Goal: Task Accomplishment & Management: Use online tool/utility

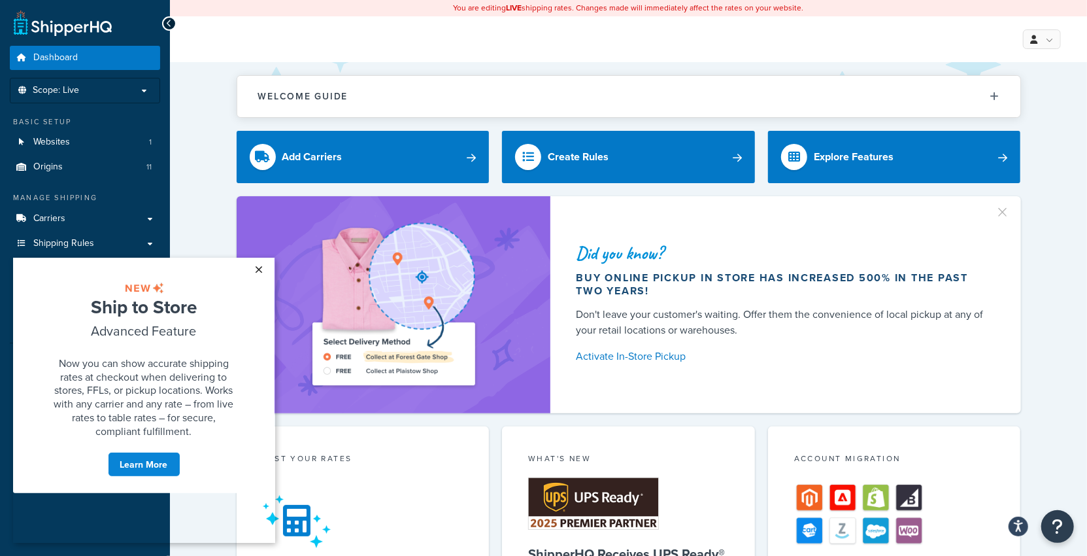
click at [258, 275] on link "×" at bounding box center [259, 269] width 23 height 24
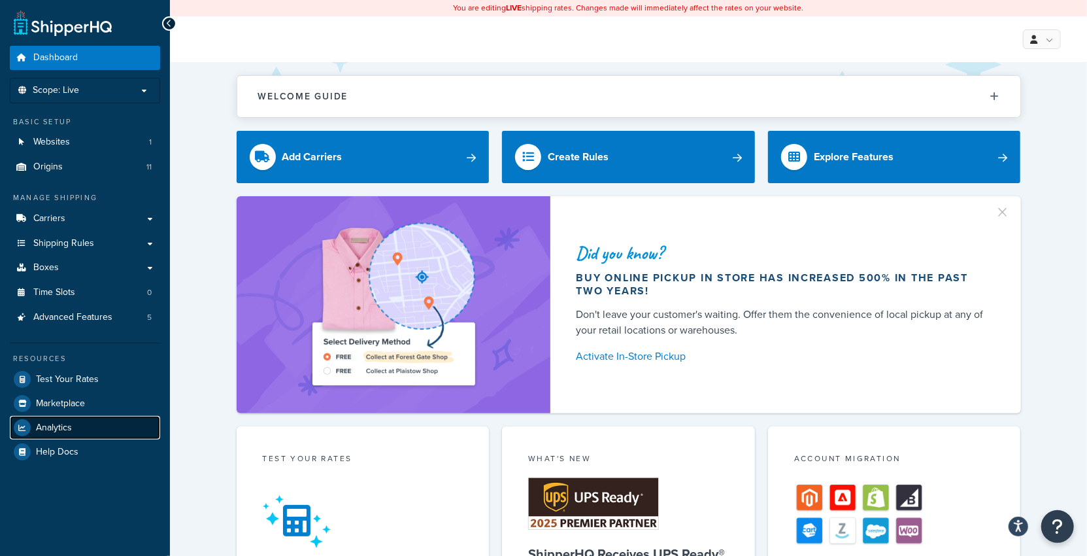
click at [40, 429] on span "Analytics" at bounding box center [54, 427] width 36 height 11
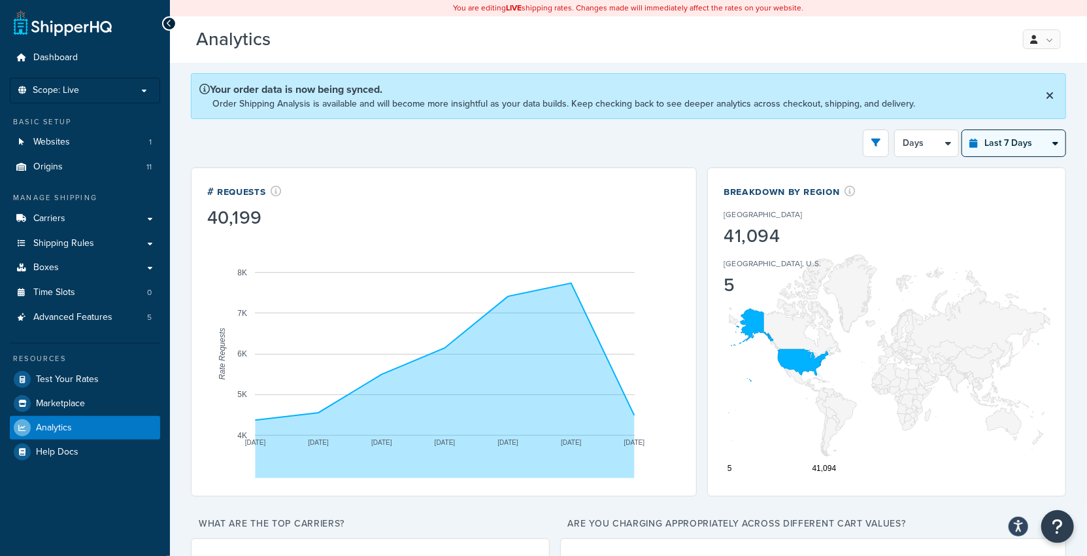
click at [1018, 148] on select "Last 24 Hours Last 7 Days Last 30 Days Last 3 Months Last 6 Months Last 12 Mont…" at bounding box center [1013, 143] width 103 height 26
select select "last_30_days"
click at [964, 130] on select "Last 24 Hours Last 7 Days Last 30 Days Last 3 Months Last 6 Months Last 12 Mont…" at bounding box center [1013, 143] width 103 height 26
select select "5d"
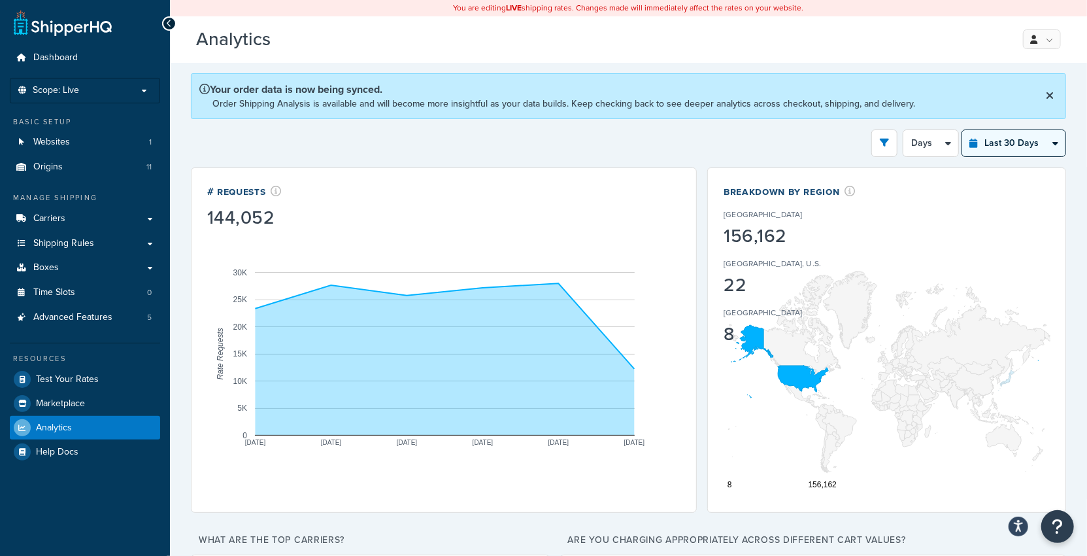
click at [1005, 149] on select "Last 24 Hours Last 7 Days Last 30 Days Last 3 Months Last 6 Months Last 12 Mont…" at bounding box center [1013, 143] width 103 height 26
select select "last_3_months"
click at [964, 130] on select "Last 24 Hours Last 7 Days Last 30 Days Last 3 Months Last 6 Months Last 12 Mont…" at bounding box center [1013, 143] width 103 height 26
select select "1w"
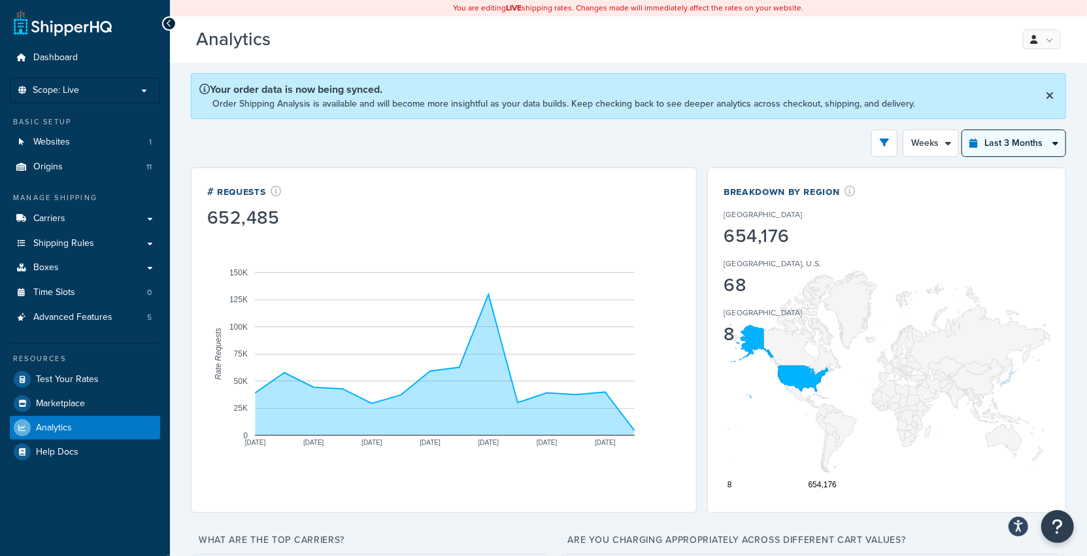
click at [994, 143] on select "Last 24 Hours Last 7 Days Last 30 Days Last 3 Months Last 6 Months Last 12 Mont…" at bounding box center [1013, 143] width 103 height 26
select select "last_6_months"
click at [964, 130] on select "Last 24 Hours Last 7 Days Last 30 Days Last 3 Months Last 6 Months Last 12 Mont…" at bounding box center [1013, 143] width 103 height 26
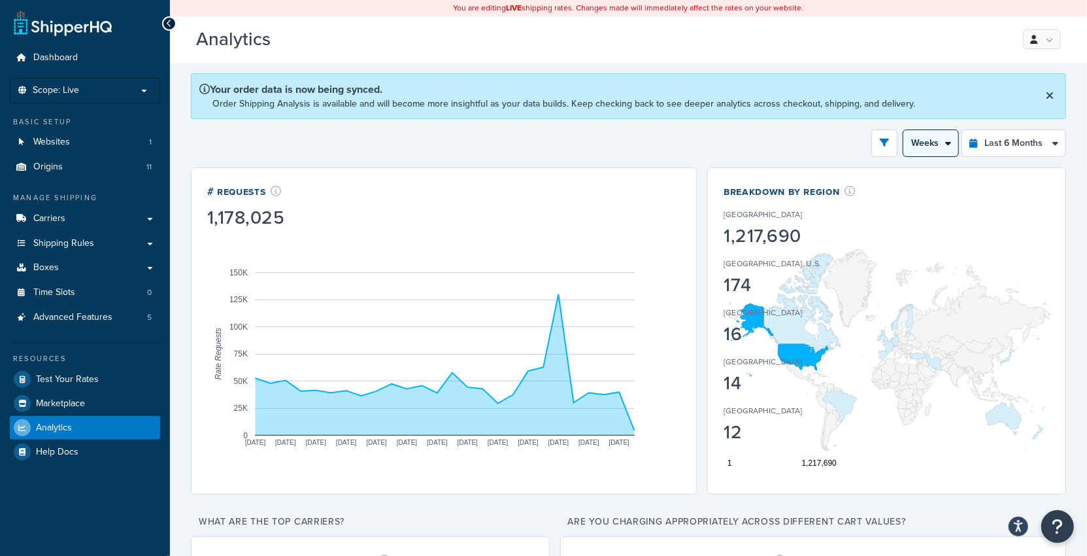
click at [951, 141] on select "Month Weeks" at bounding box center [930, 143] width 55 height 26
select select "1M"
click at [906, 130] on select "Month Weeks" at bounding box center [930, 143] width 55 height 26
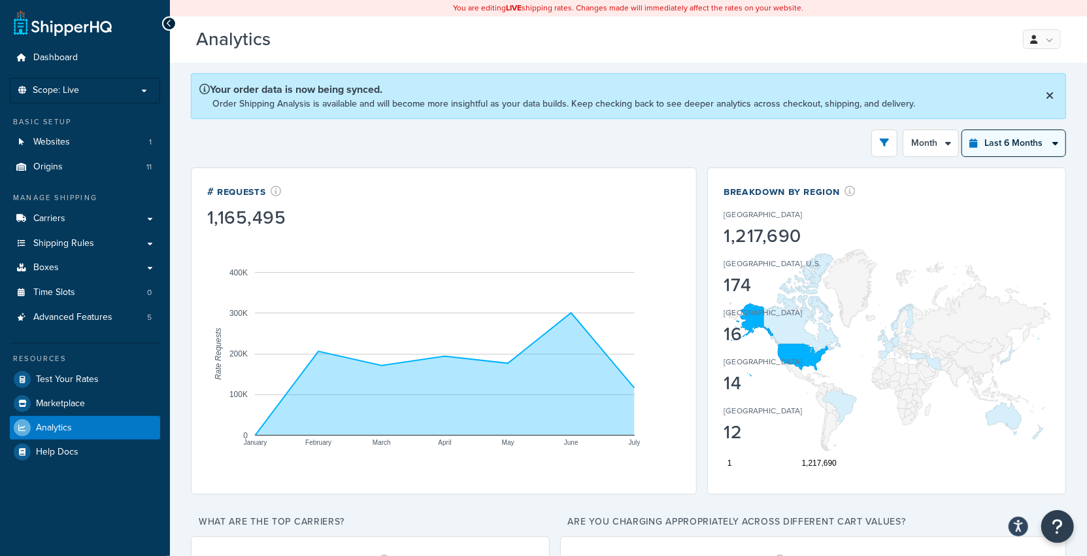
click at [1020, 143] on select "Last 24 Hours Last 7 Days Last 30 Days Last 3 Months Last 6 Months Last 12 Mont…" at bounding box center [1013, 143] width 103 height 26
select select "last_30_days"
click at [964, 130] on select "Last 24 Hours Last 7 Days Last 30 Days Last 3 Months Last 6 Months Last 12 Mont…" at bounding box center [1013, 143] width 103 height 26
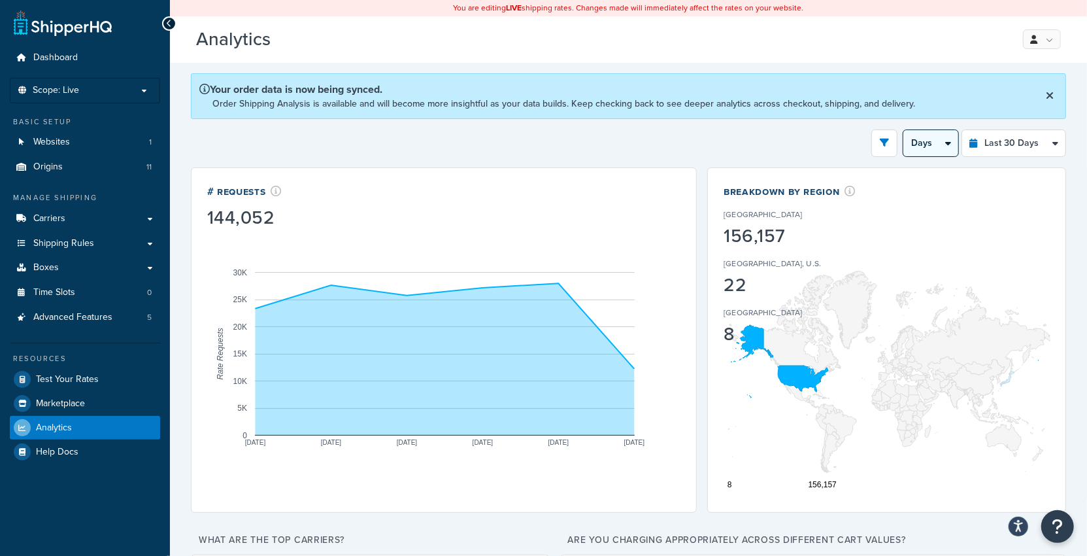
click at [942, 141] on select "Days Weeks" at bounding box center [930, 143] width 55 height 26
select select "1w"
click at [906, 130] on select "Days Weeks" at bounding box center [930, 143] width 55 height 26
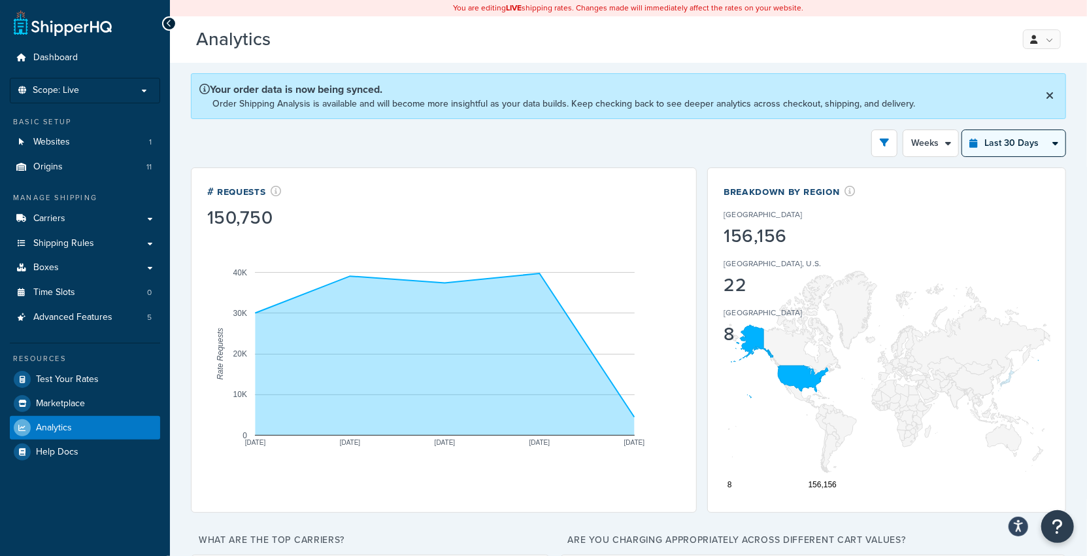
click at [1026, 144] on select "Last 24 Hours Last 7 Days Last 30 Days Last 3 Months Last 6 Months Last 12 Mont…" at bounding box center [1013, 143] width 103 height 26
select select "last_3_months"
click at [964, 130] on select "Last 24 Hours Last 7 Days Last 30 Days Last 3 Months Last 6 Months Last 12 Mont…" at bounding box center [1013, 143] width 103 height 26
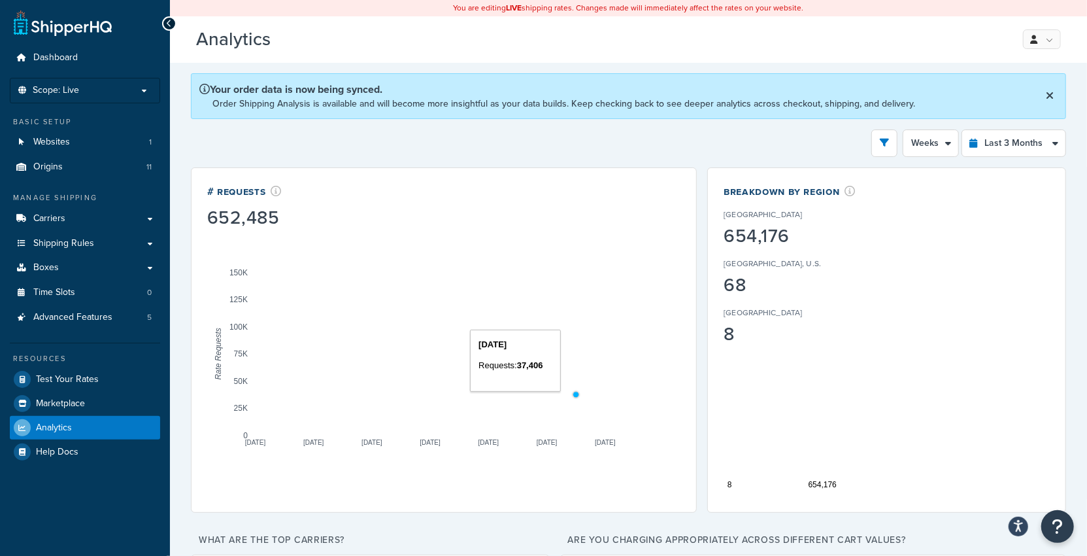
drag, startPoint x: 585, startPoint y: 394, endPoint x: 597, endPoint y: 394, distance: 12.4
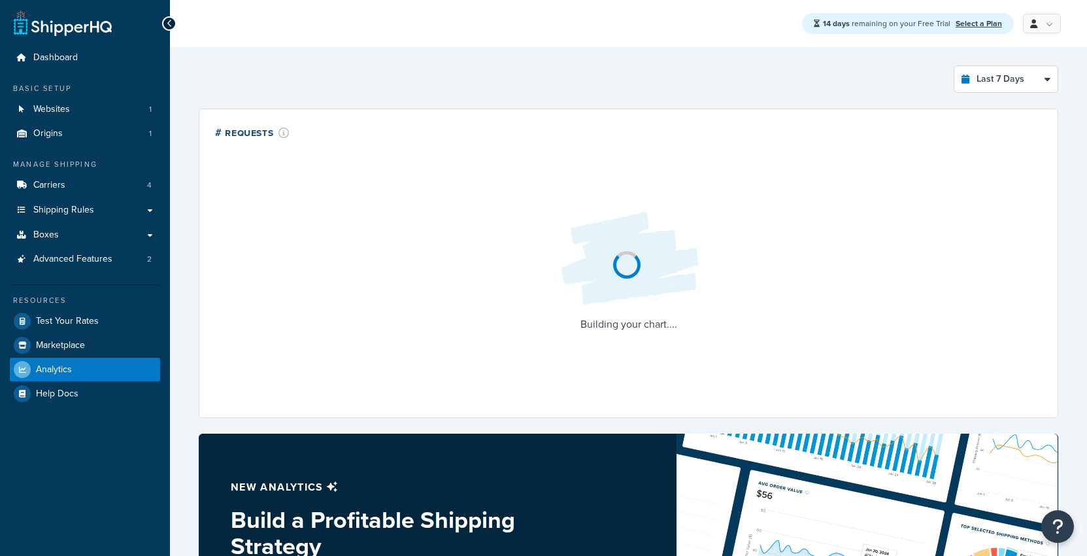
select select "last_7_days"
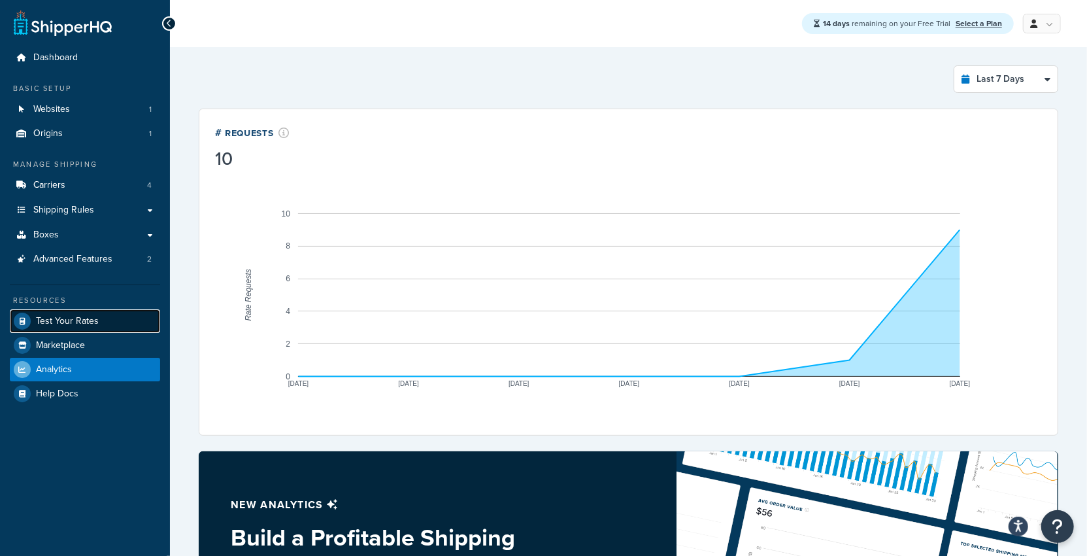
click at [86, 330] on link "Test Your Rates" at bounding box center [85, 321] width 150 height 24
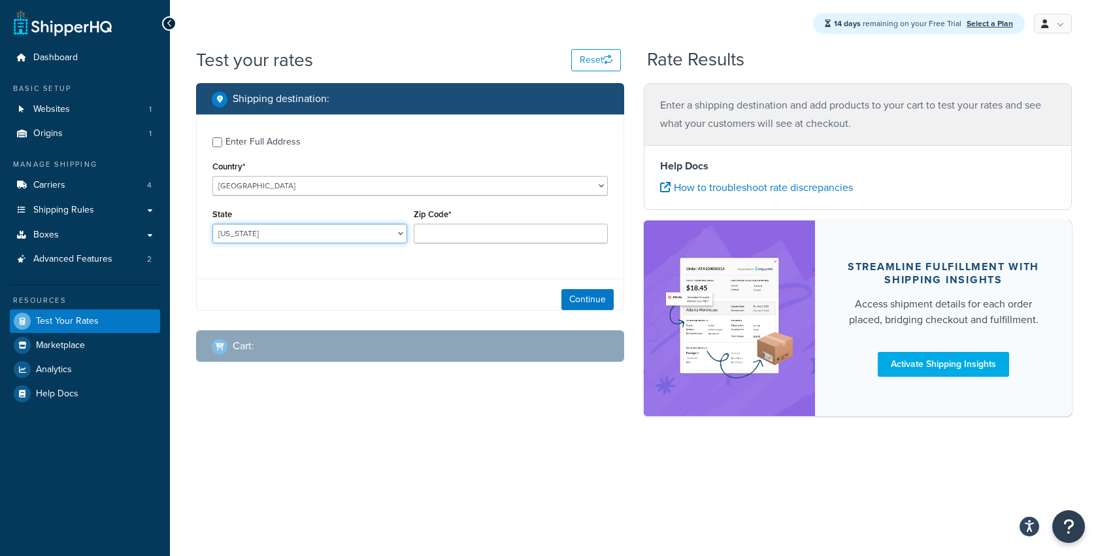
click at [311, 231] on select "Alabama Alaska American Samoa Arizona Arkansas Armed Forces Americas Armed Forc…" at bounding box center [309, 234] width 195 height 20
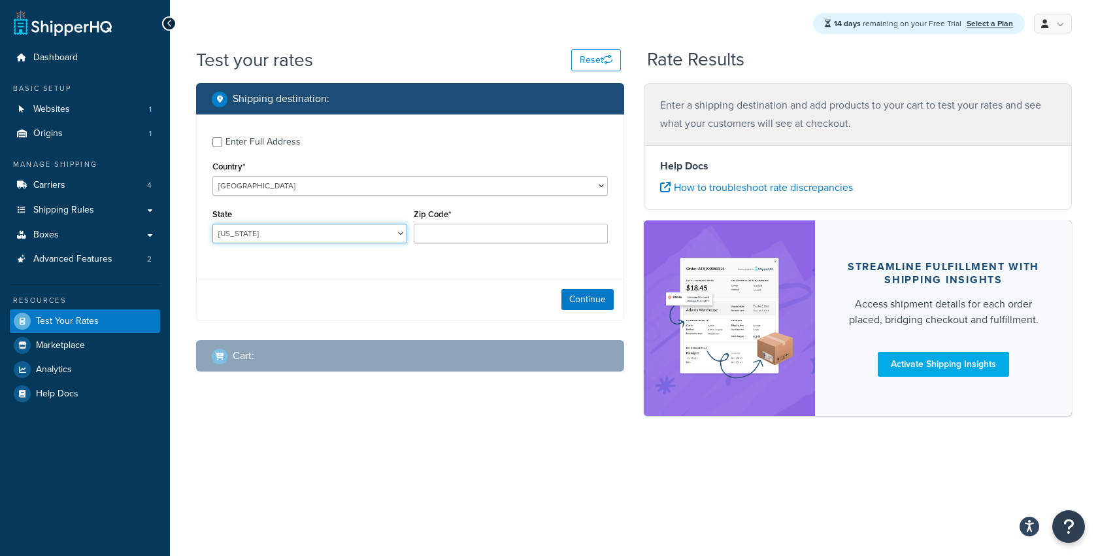
select select "TX"
click at [212, 224] on select "Alabama Alaska American Samoa Arizona Arkansas Armed Forces Americas Armed Forc…" at bounding box center [309, 234] width 195 height 20
click at [431, 234] on input "Zip Code*" at bounding box center [511, 234] width 195 height 20
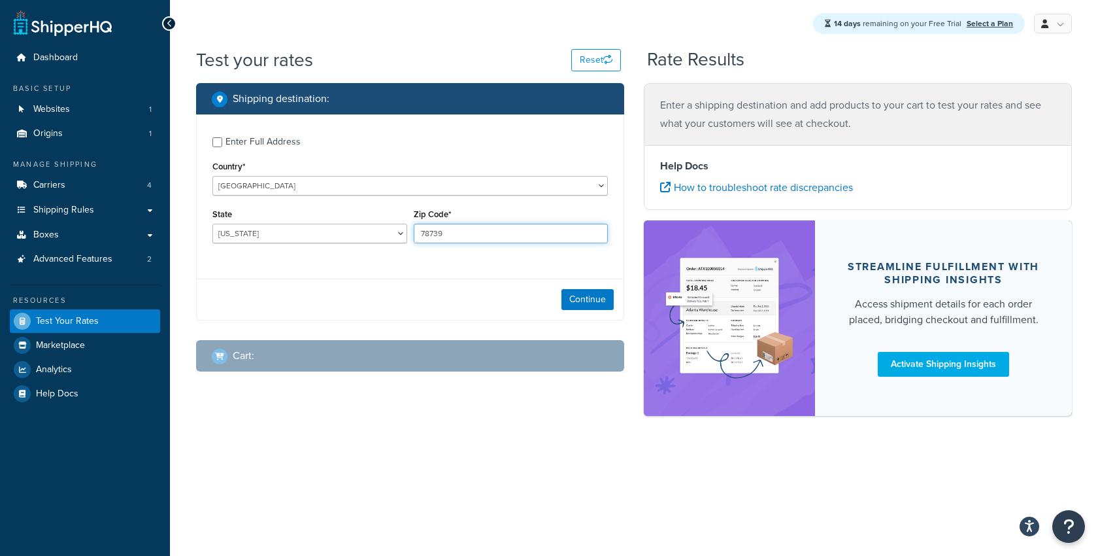
type input "78739"
click at [419, 263] on div "Enter Full Address Country* United States United Kingdom Afghanistan Åland Isla…" at bounding box center [410, 191] width 427 height 154
click at [571, 295] on button "Continue" at bounding box center [588, 299] width 52 height 21
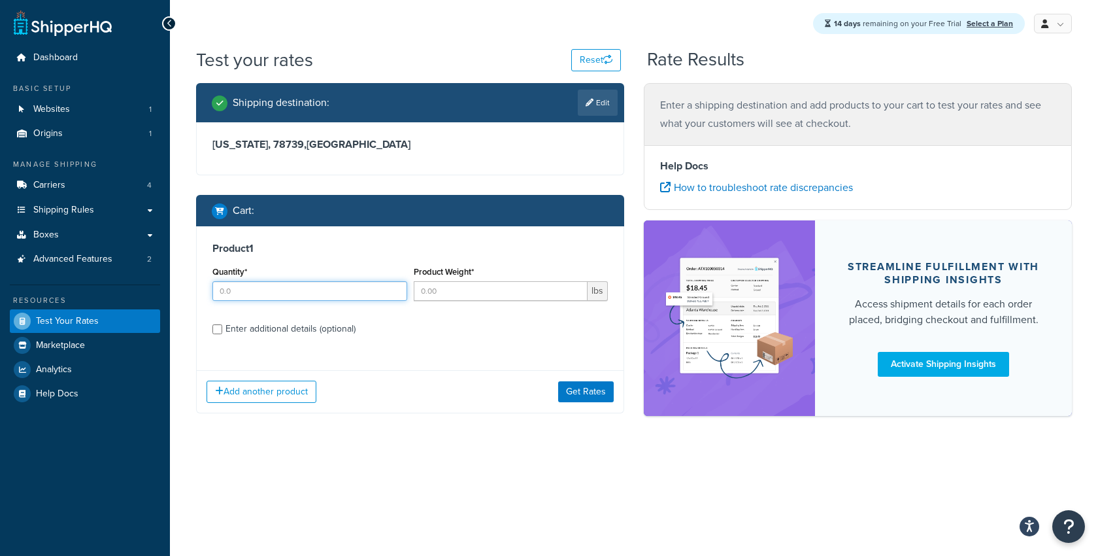
click at [374, 295] on input "Quantity*" at bounding box center [309, 291] width 195 height 20
type input "1"
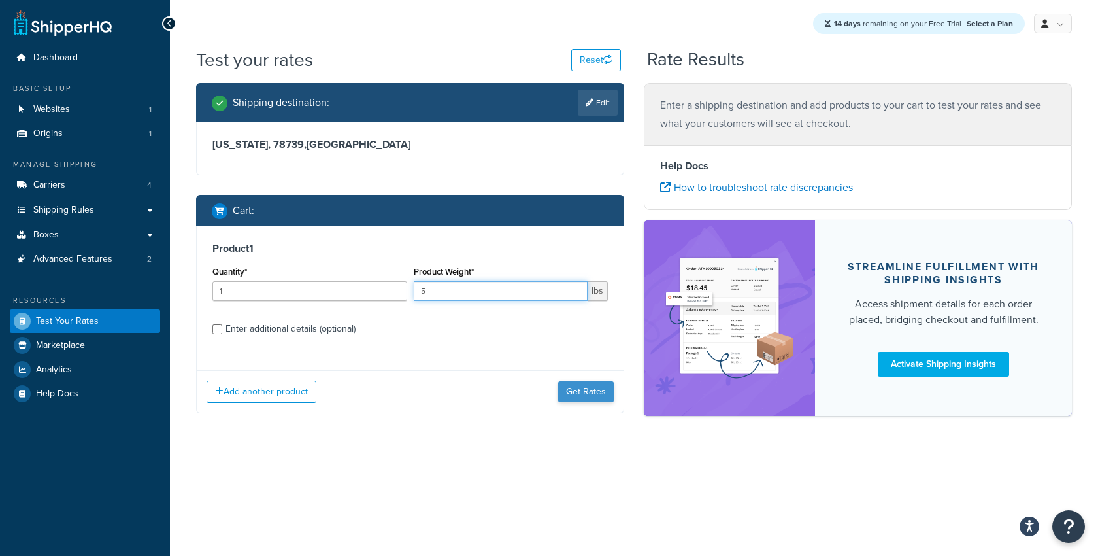
type input "5"
click at [573, 390] on button "Get Rates" at bounding box center [586, 391] width 56 height 21
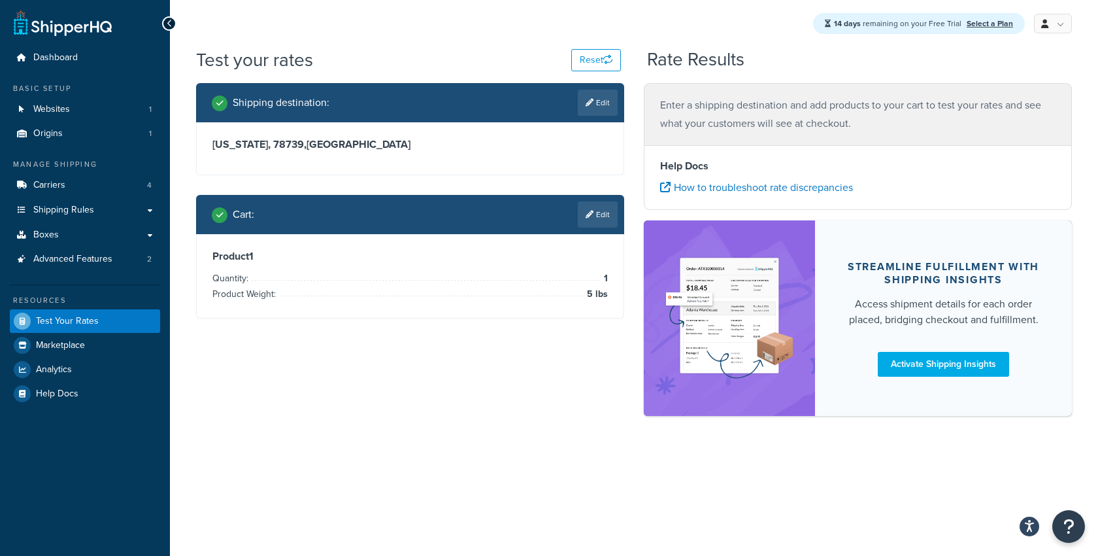
click at [726, 115] on p "Enter a shipping destination and add products to your cart to test your rates a…" at bounding box center [857, 114] width 395 height 37
click at [496, 183] on div "Shipping destination : Edit Texas, 78739 , United States Cart : Edit Product 1 …" at bounding box center [410, 210] width 448 height 255
click at [605, 58] on icon "button" at bounding box center [607, 59] width 9 height 9
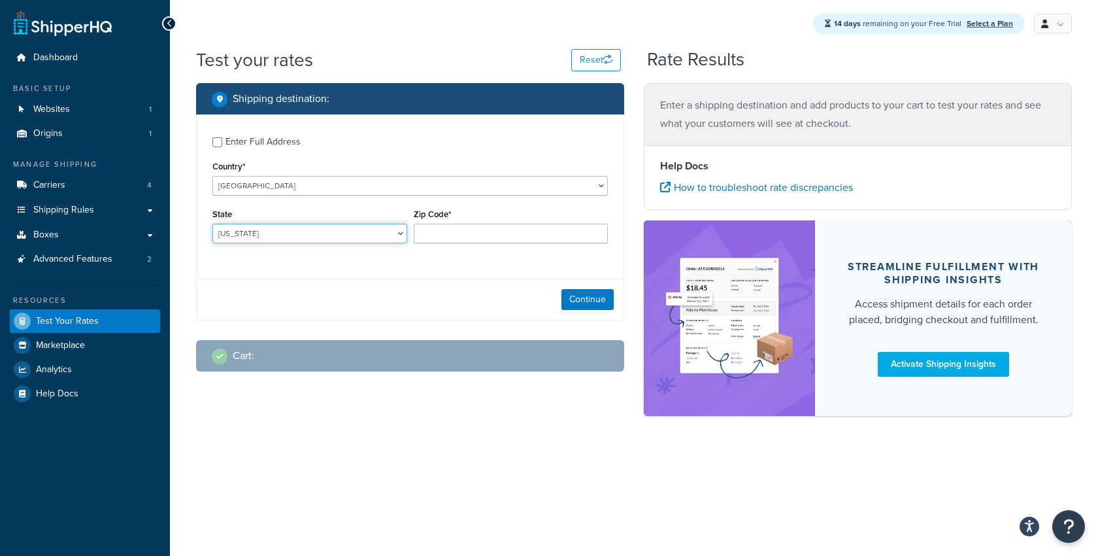
click at [256, 229] on select "Alabama Alaska American Samoa Arizona Arkansas Armed Forces Americas Armed Forc…" at bounding box center [309, 234] width 195 height 20
select select "TX"
click at [212, 224] on select "Alabama Alaska American Samoa Arizona Arkansas Armed Forces Americas Armed Forc…" at bounding box center [309, 234] width 195 height 20
click at [447, 233] on input "Zip Code*" at bounding box center [511, 234] width 195 height 20
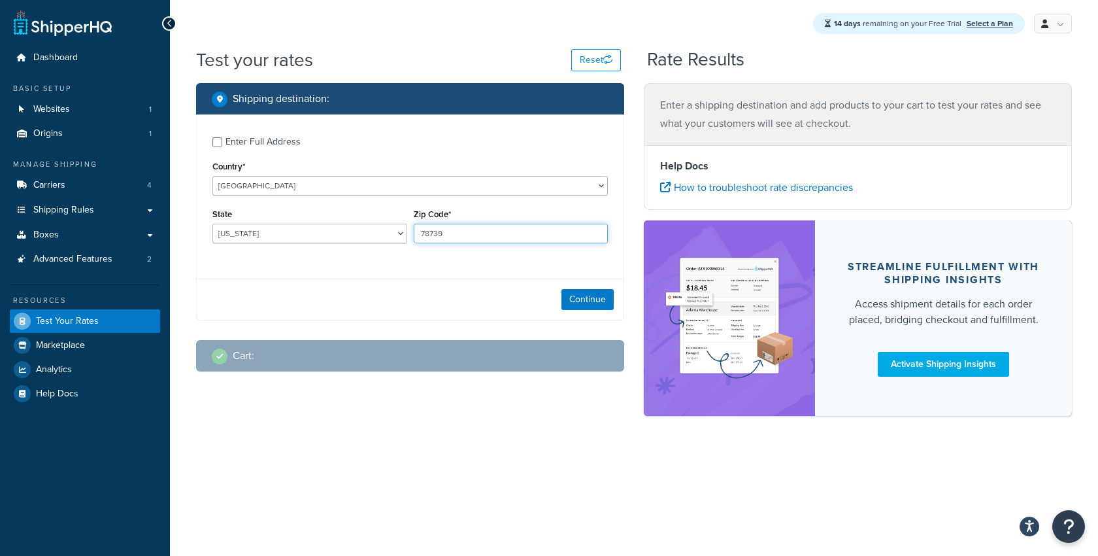
type input "78739"
click at [458, 261] on div "Enter Full Address Country* United States United Kingdom Afghanistan Åland Isla…" at bounding box center [410, 191] width 427 height 154
click at [573, 299] on button "Continue" at bounding box center [588, 299] width 52 height 21
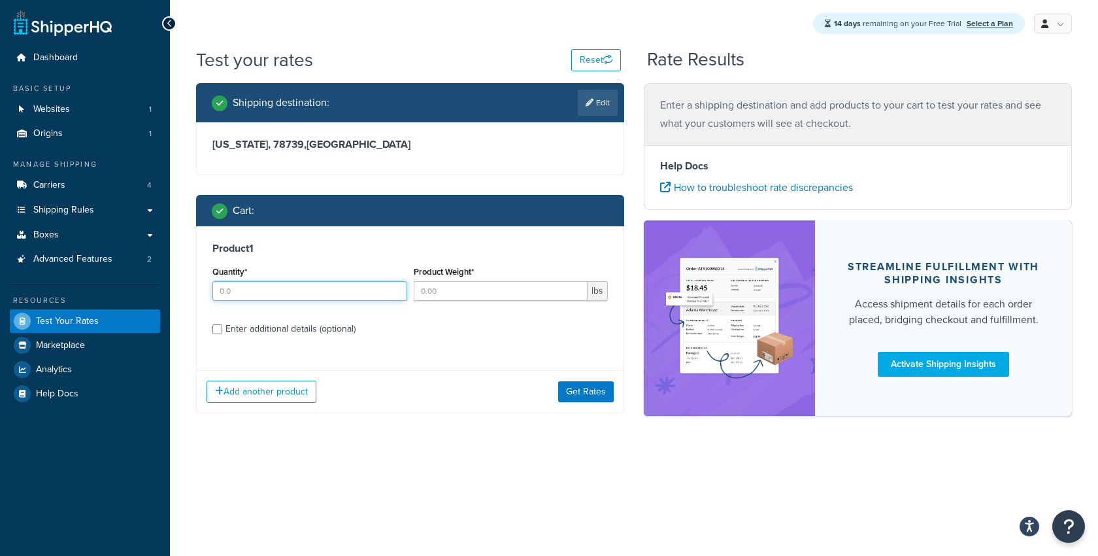
click at [240, 300] on div "Quantity*" at bounding box center [309, 287] width 201 height 48
type input "1"
type input "5"
click at [438, 322] on label "Enter additional details (optional)" at bounding box center [417, 327] width 382 height 21
click at [222, 324] on input "Enter additional details (optional)" at bounding box center [217, 329] width 10 height 10
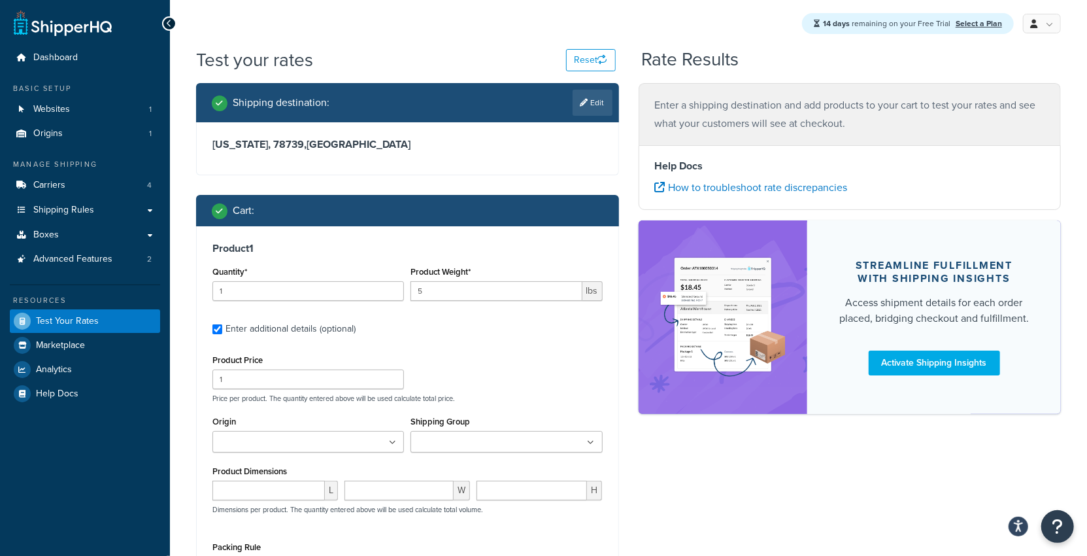
click at [246, 329] on div "Enter additional details (optional)" at bounding box center [291, 329] width 130 height 18
click at [222, 329] on input "Enter additional details (optional)" at bounding box center [217, 329] width 10 height 10
checkbox input "false"
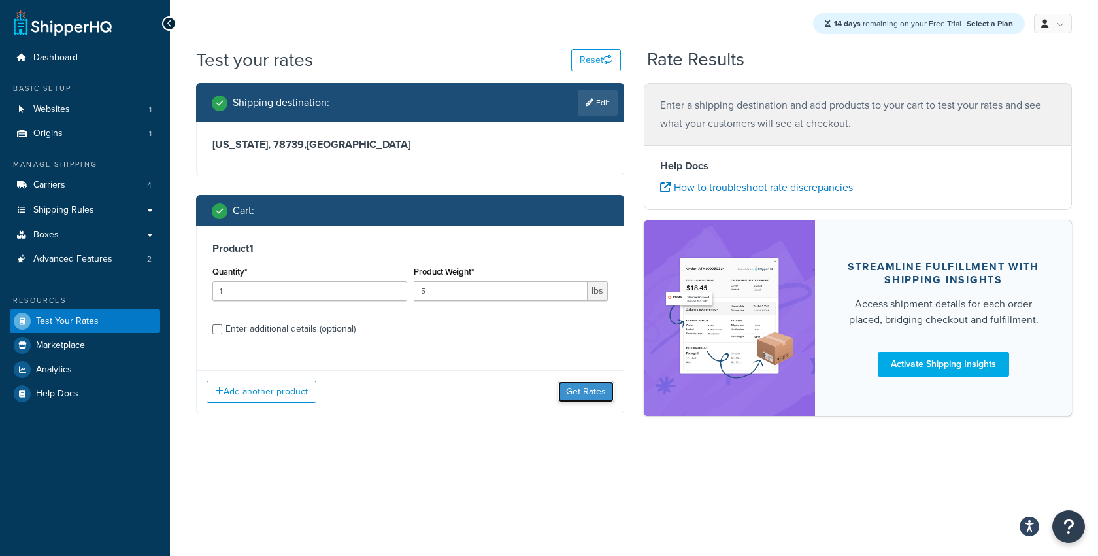
click at [565, 395] on button "Get Rates" at bounding box center [586, 391] width 56 height 21
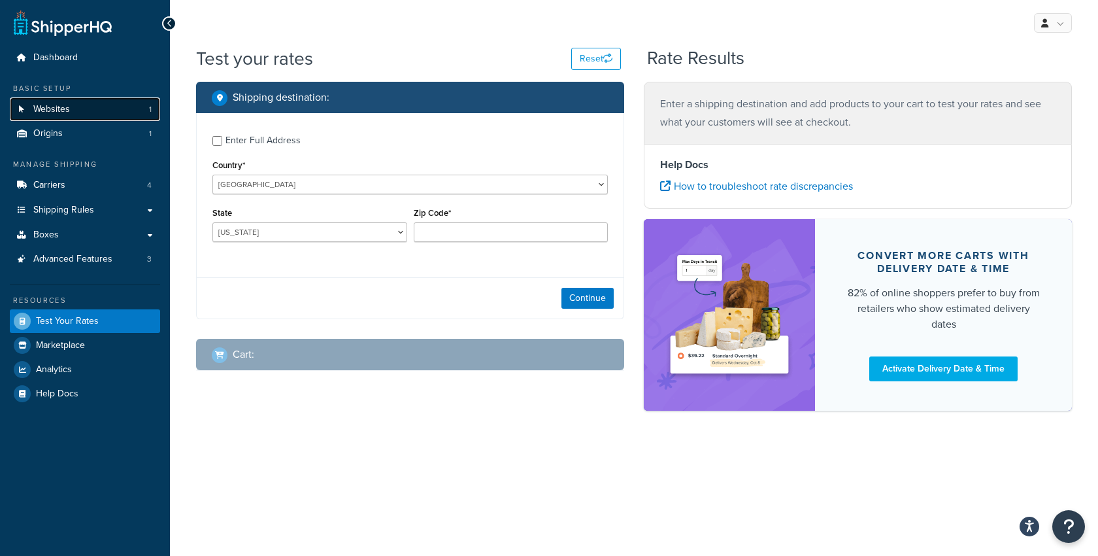
click at [82, 110] on link "Websites 1" at bounding box center [85, 109] width 150 height 24
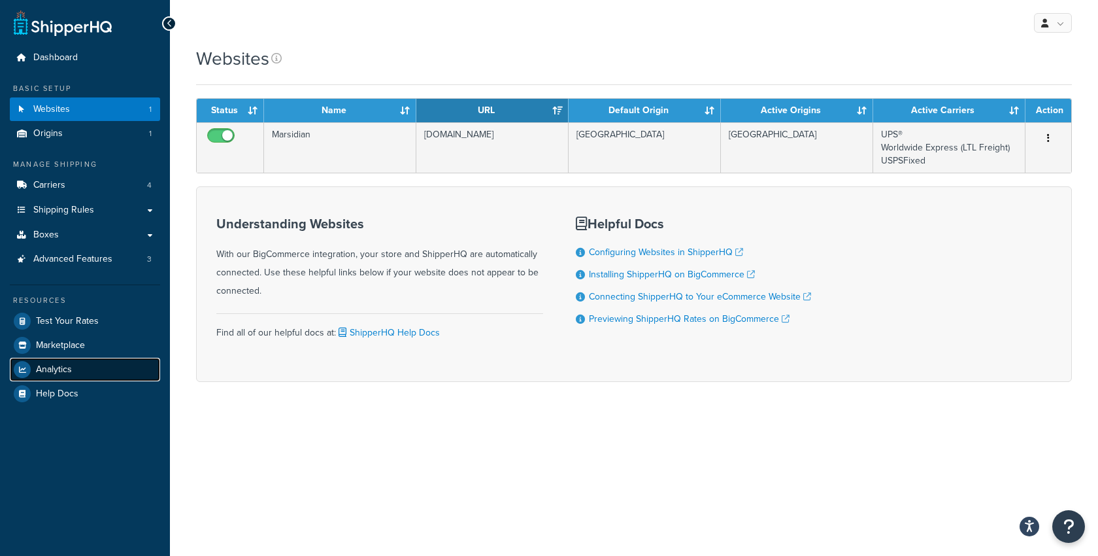
click at [76, 361] on link "Analytics" at bounding box center [85, 370] width 150 height 24
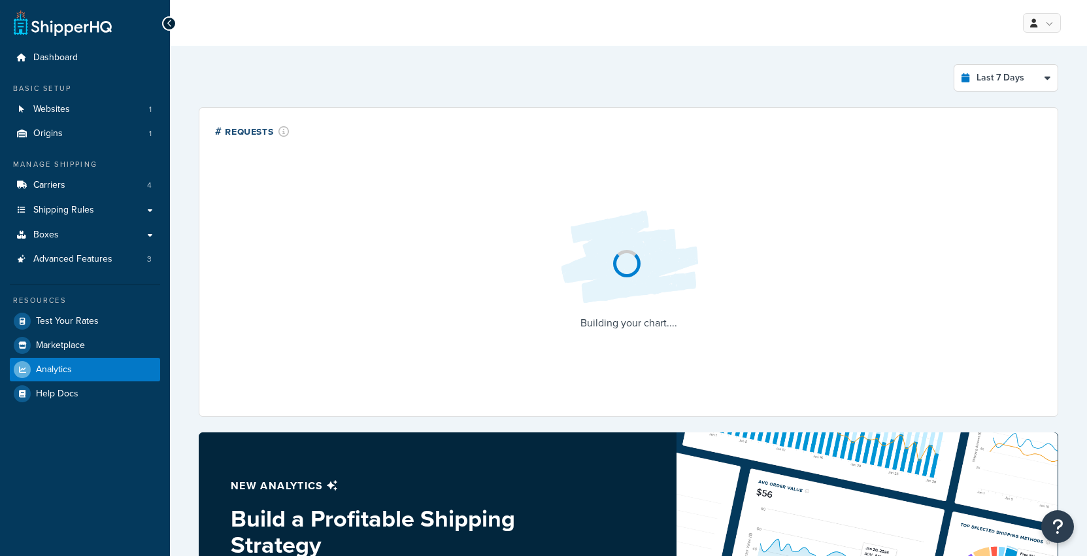
select select "last_7_days"
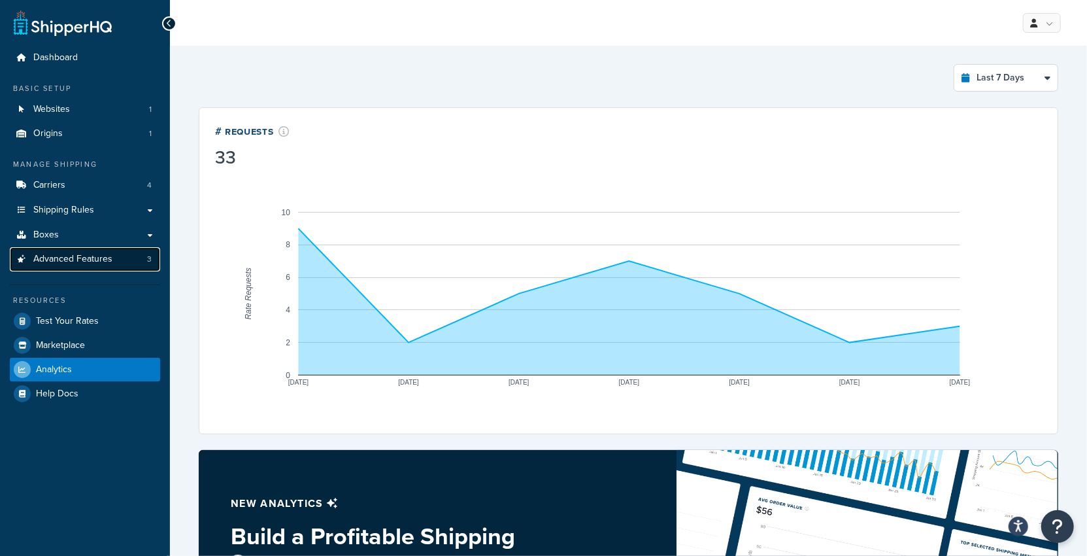
click at [85, 254] on span "Advanced Features" at bounding box center [72, 259] width 79 height 11
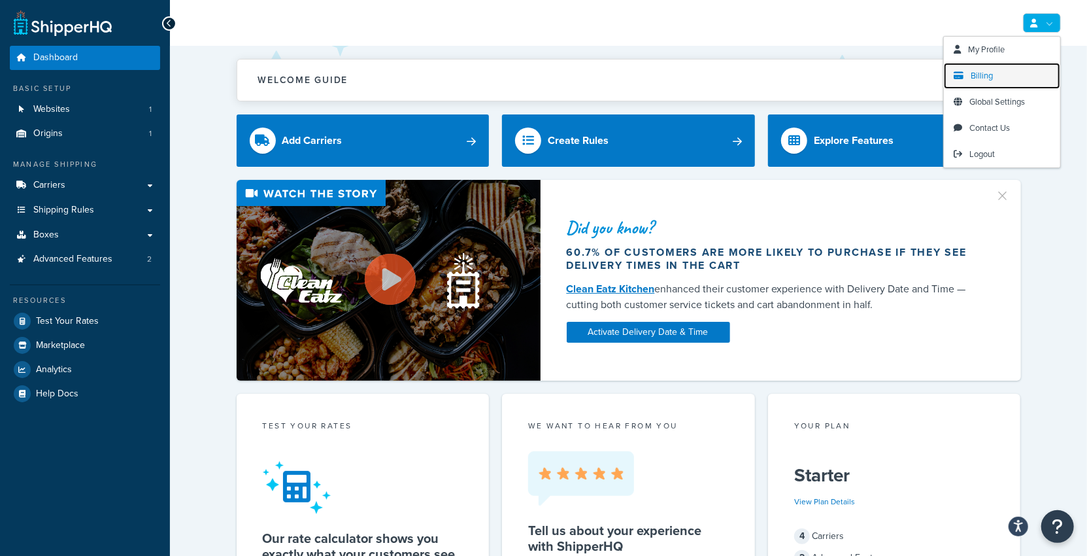
click at [990, 80] on span "Billing" at bounding box center [982, 75] width 22 height 12
click at [979, 71] on span "Billing" at bounding box center [982, 75] width 22 height 12
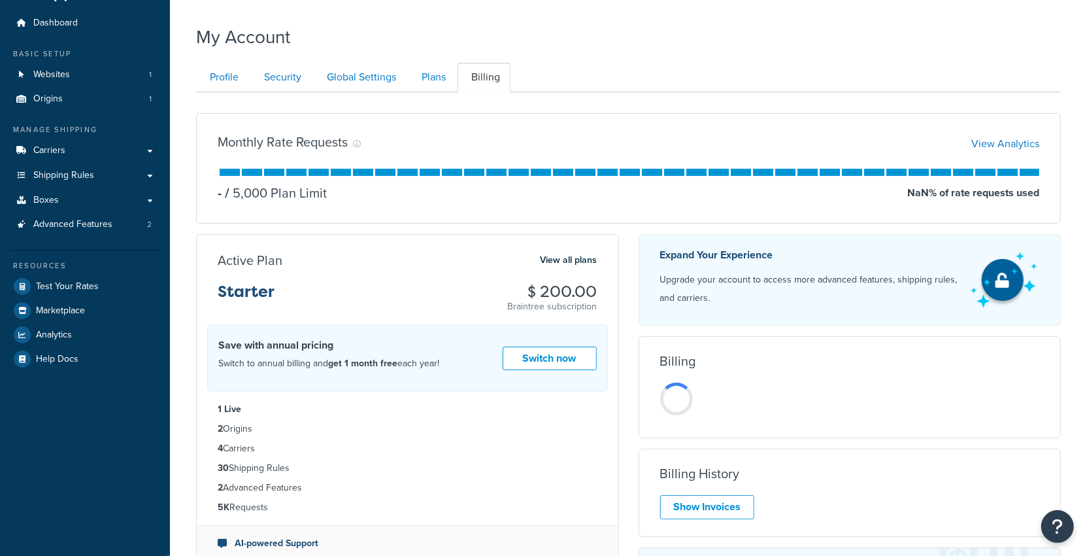
scroll to position [41, 0]
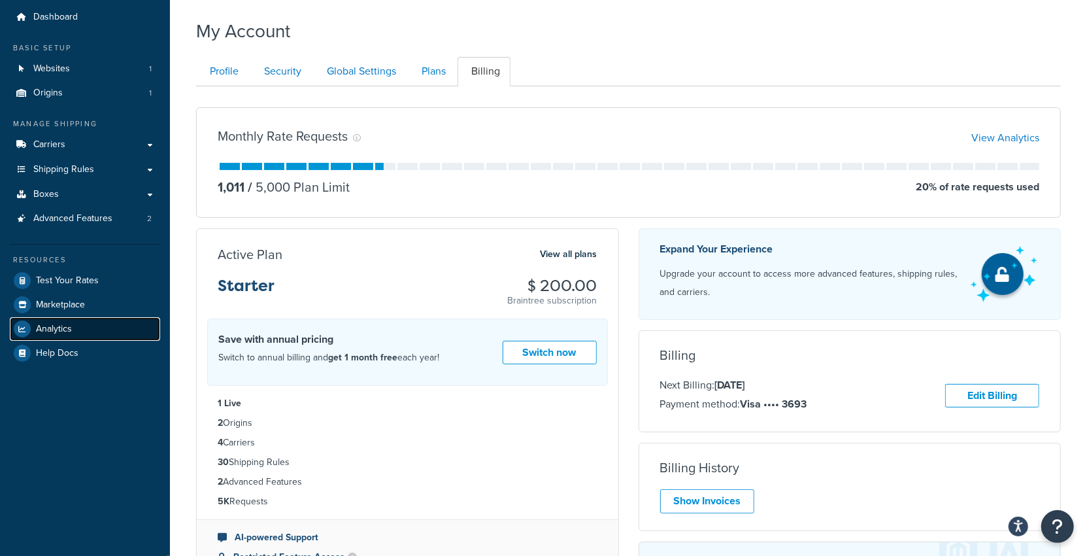
click at [97, 329] on link "Analytics" at bounding box center [85, 329] width 150 height 24
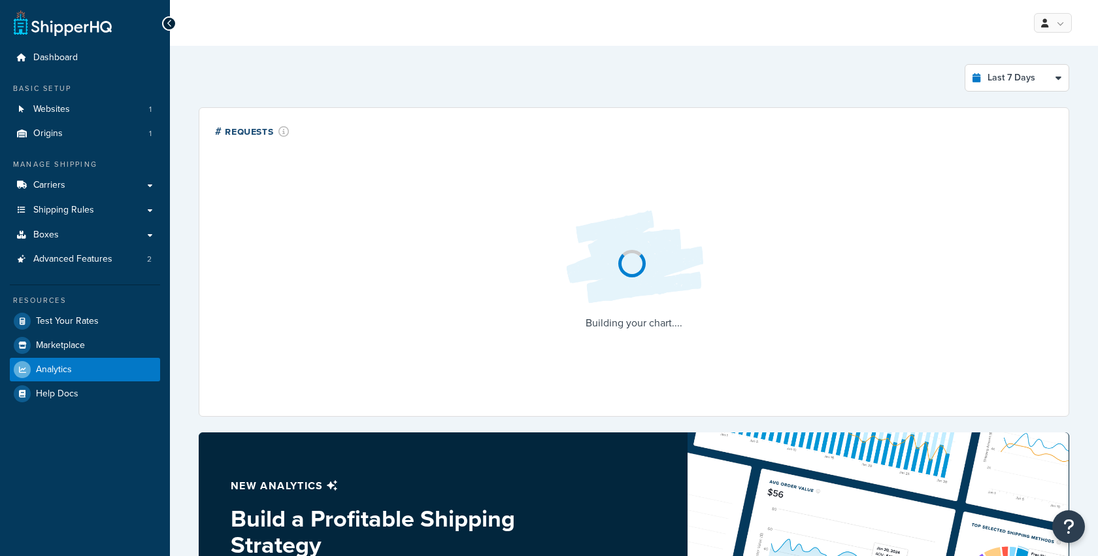
select select "last_7_days"
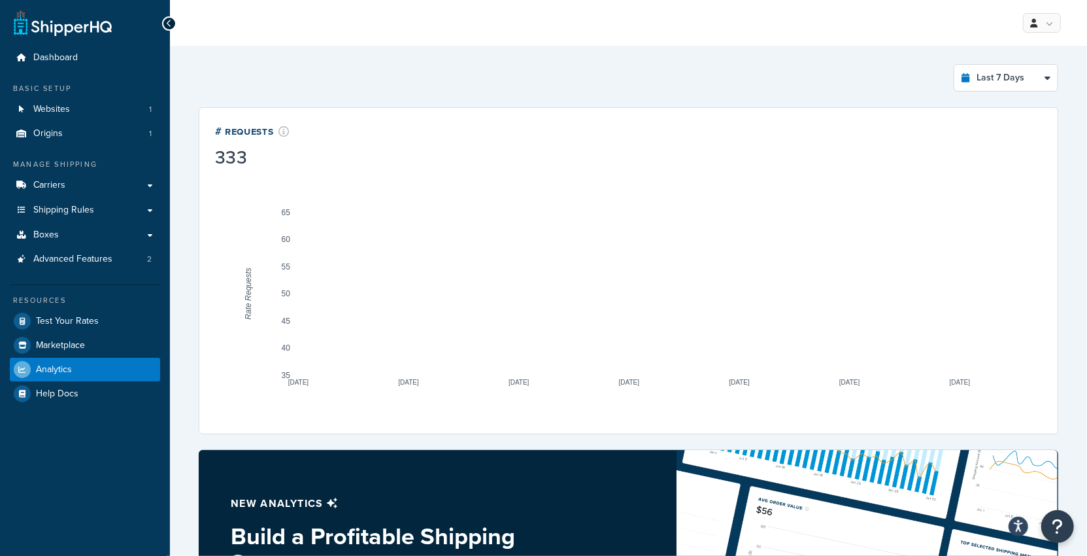
click at [1037, 36] on div "My Profile Billing Global Settings Contact Us Logout" at bounding box center [628, 23] width 917 height 46
click at [1035, 29] on link at bounding box center [1042, 23] width 38 height 20
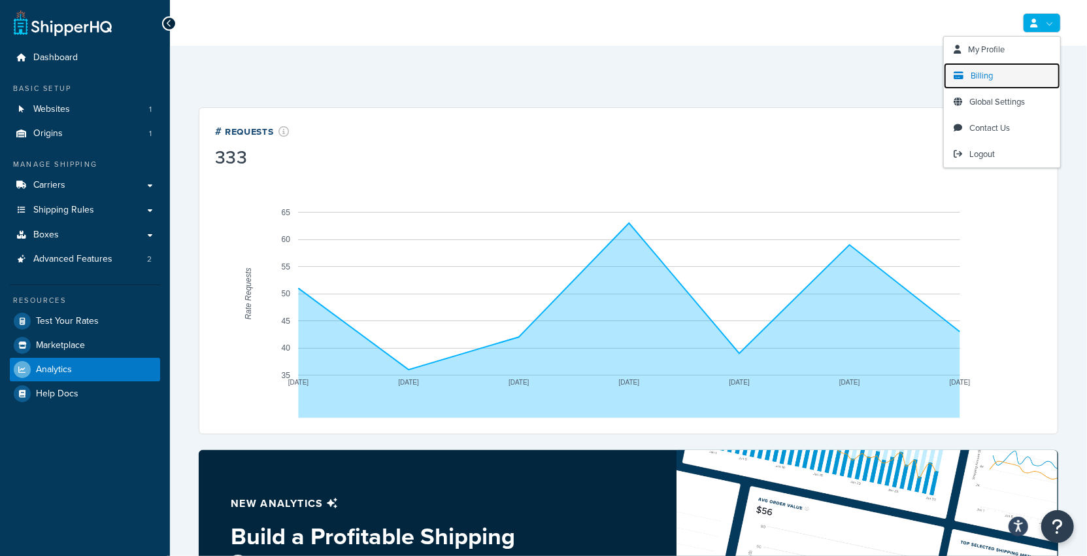
click at [975, 71] on span "Billing" at bounding box center [982, 75] width 22 height 12
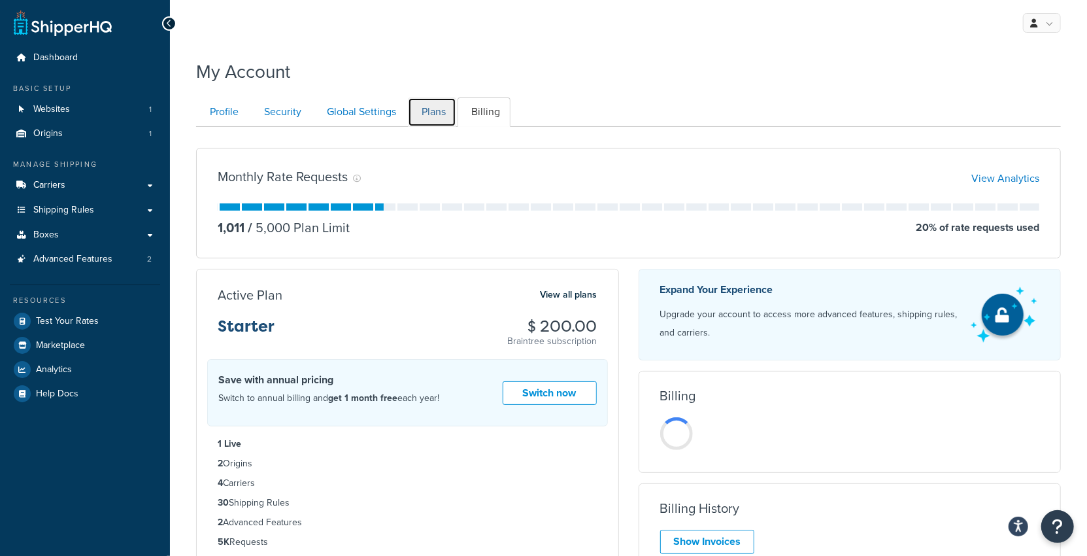
click at [436, 114] on link "Plans" at bounding box center [432, 111] width 48 height 29
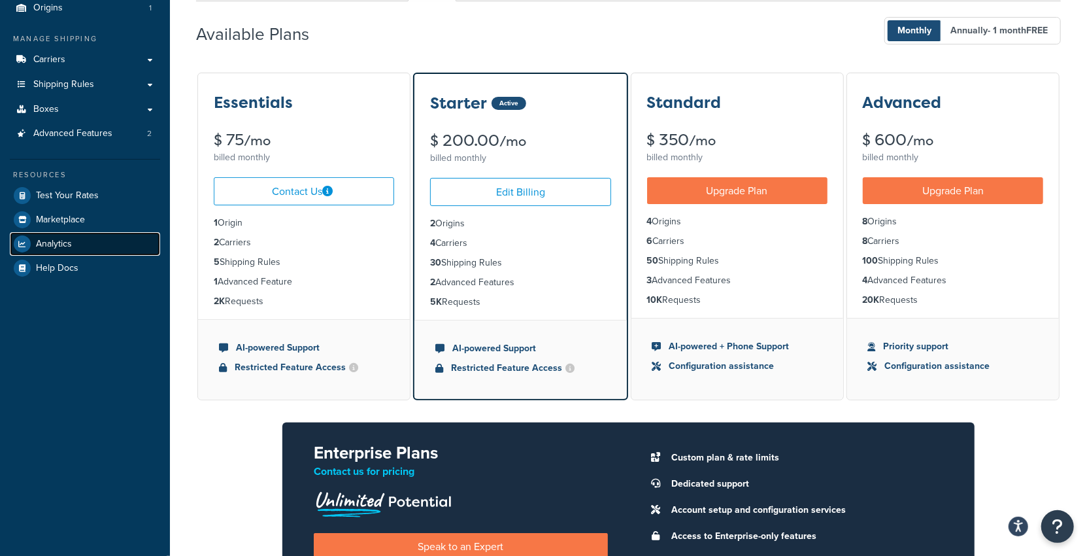
click at [87, 239] on link "Analytics" at bounding box center [85, 244] width 150 height 24
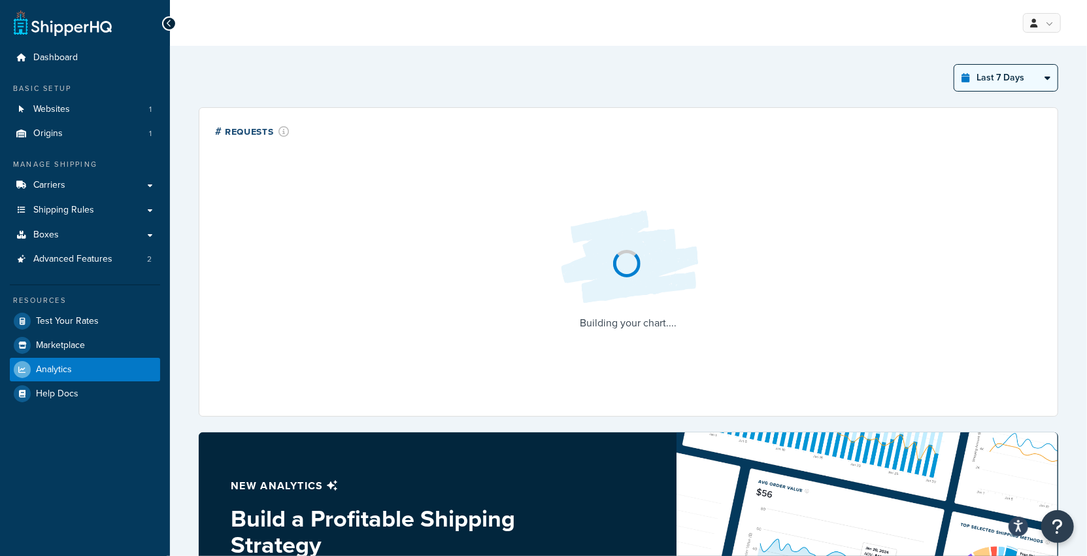
click at [1002, 78] on select "Last 24 Hours Last 7 Days Last 30 Days Last 3 Months Last 6 Months Last 12 Mont…" at bounding box center [1005, 78] width 103 height 26
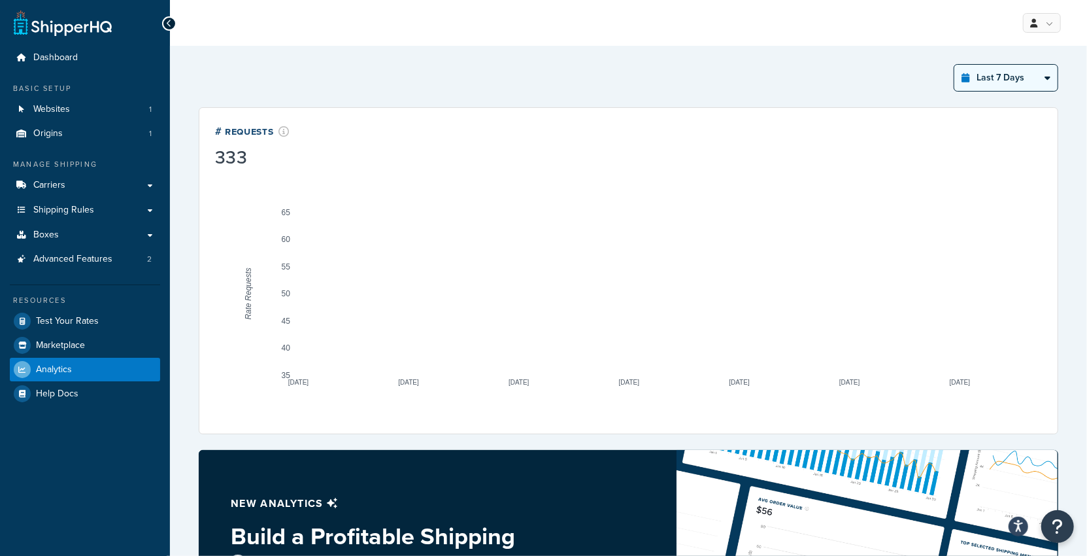
select select "last_year"
click at [956, 65] on select "Last 24 Hours Last 7 Days Last 30 Days Last 3 Months Last 6 Months Last 12 Mont…" at bounding box center [1005, 78] width 103 height 26
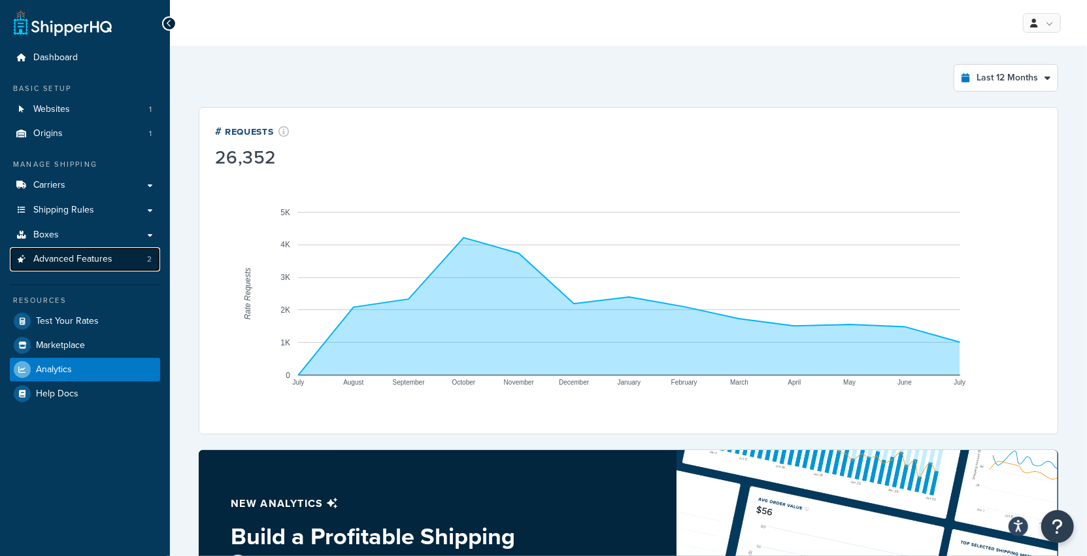
click at [99, 256] on span "Advanced Features" at bounding box center [72, 259] width 79 height 11
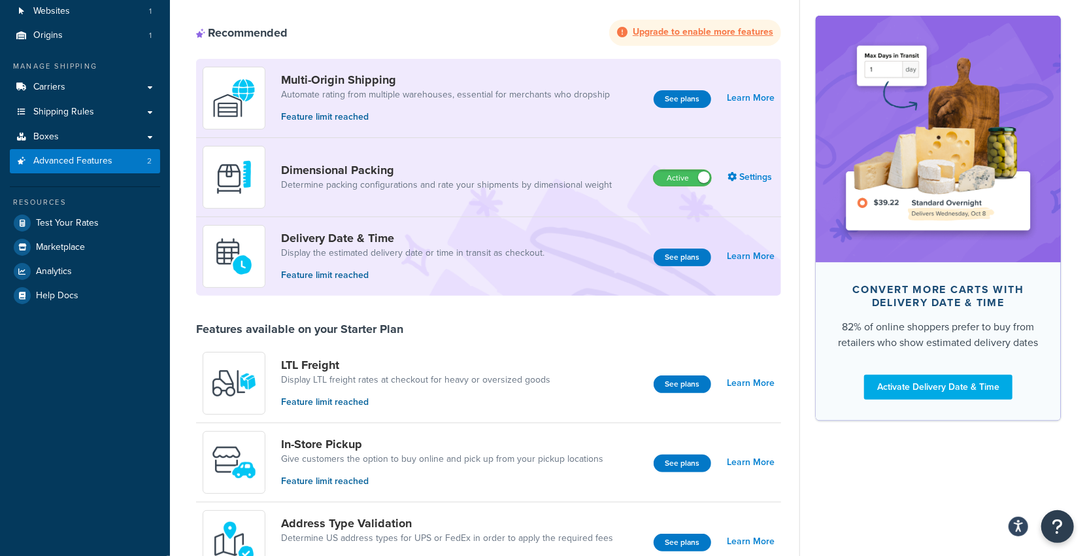
scroll to position [105, 0]
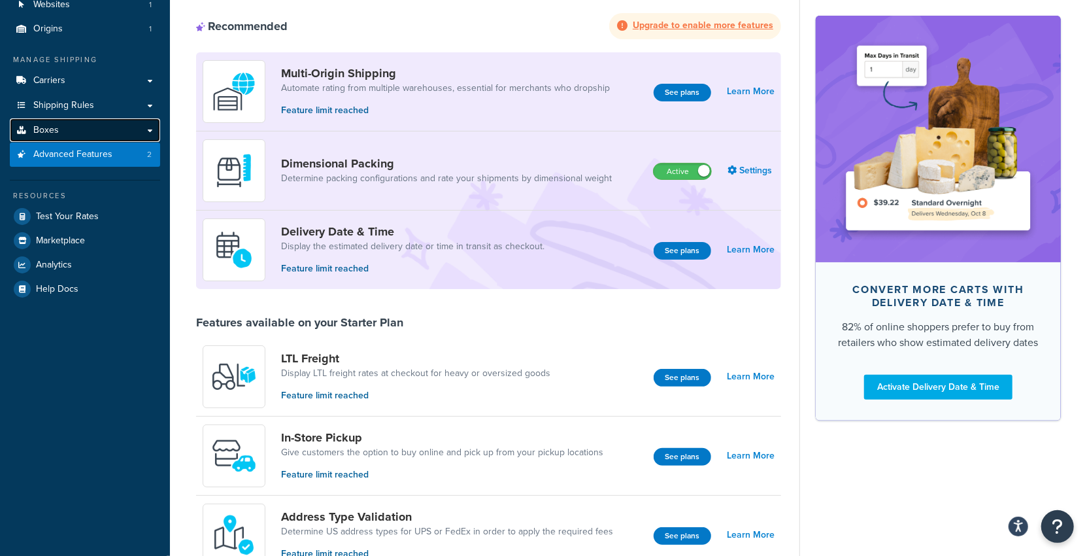
click at [108, 133] on link "Boxes" at bounding box center [85, 130] width 150 height 24
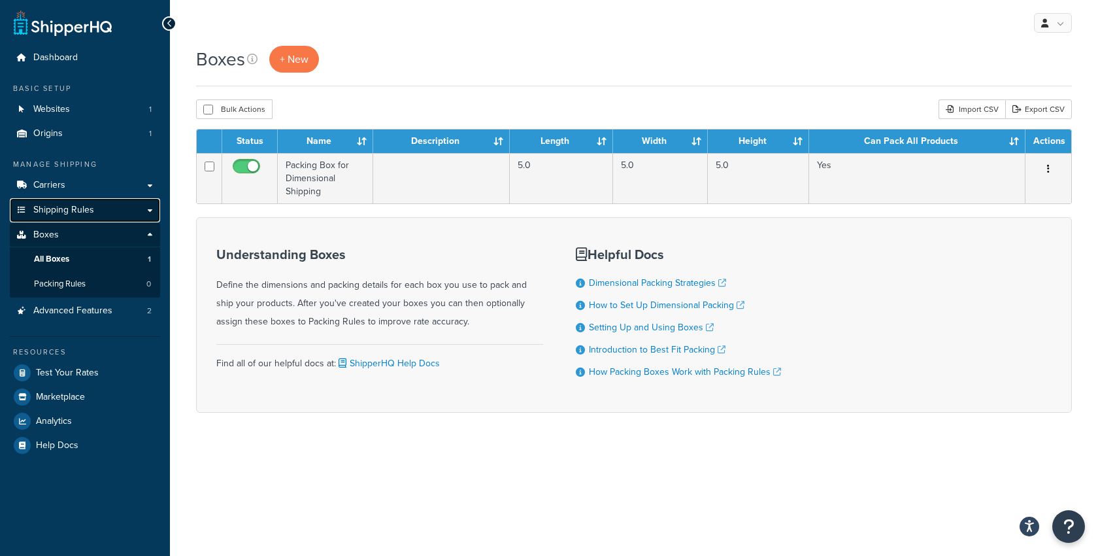
click at [118, 207] on link "Shipping Rules" at bounding box center [85, 210] width 150 height 24
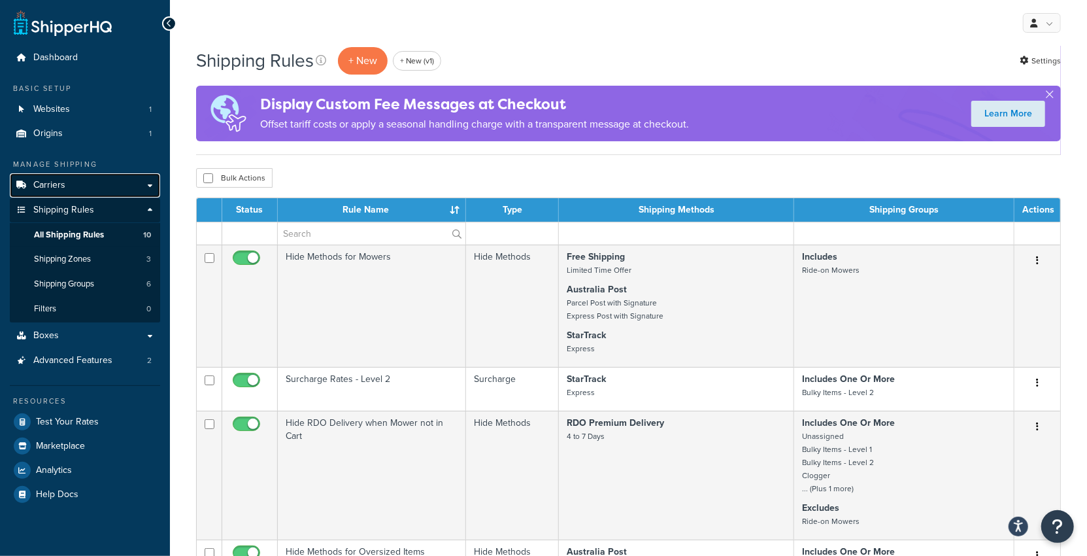
click at [120, 186] on link "Carriers" at bounding box center [85, 185] width 150 height 24
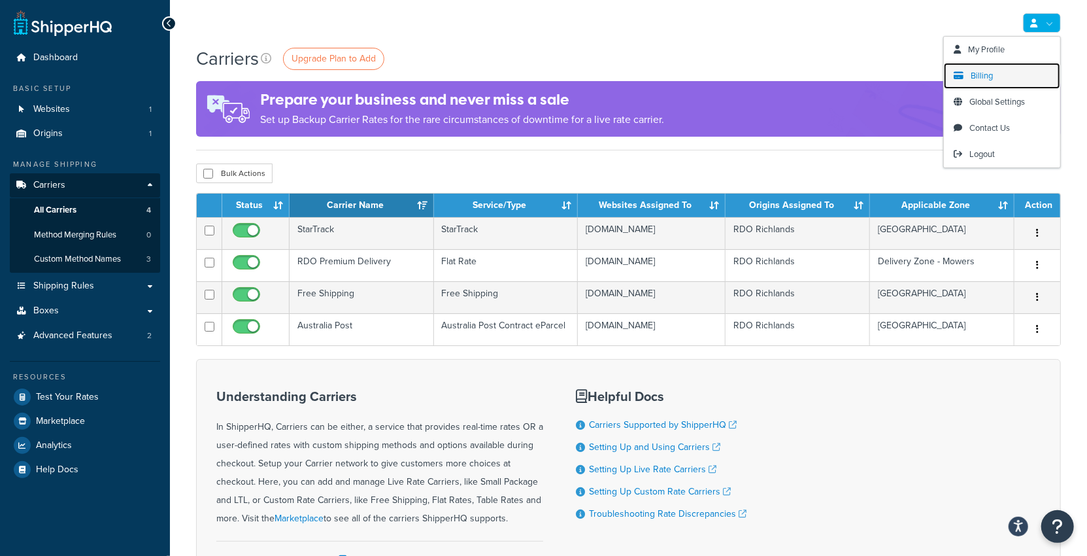
click at [1001, 75] on link "Billing" at bounding box center [1002, 76] width 116 height 26
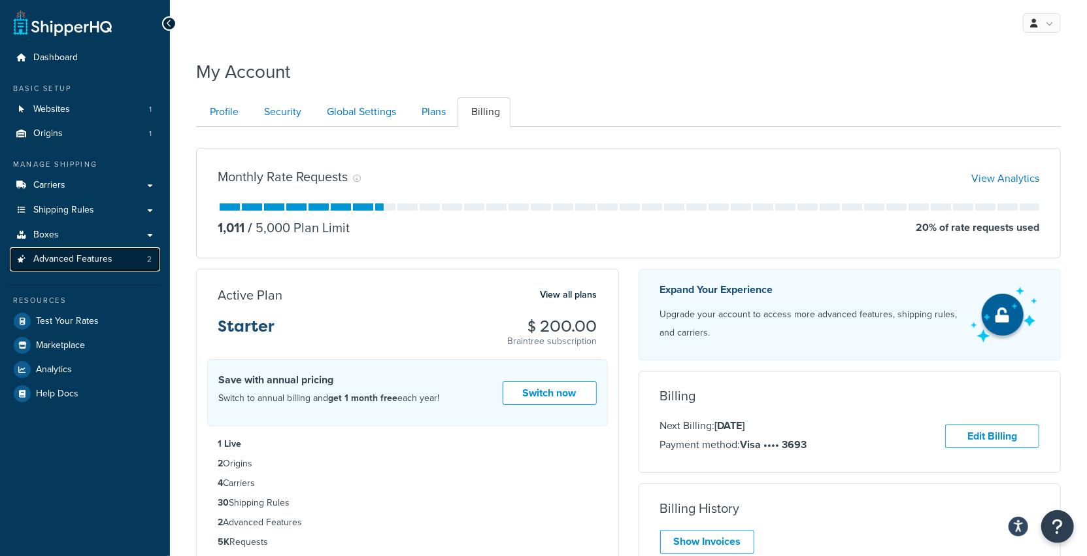
click at [105, 256] on span "Advanced Features" at bounding box center [72, 259] width 79 height 11
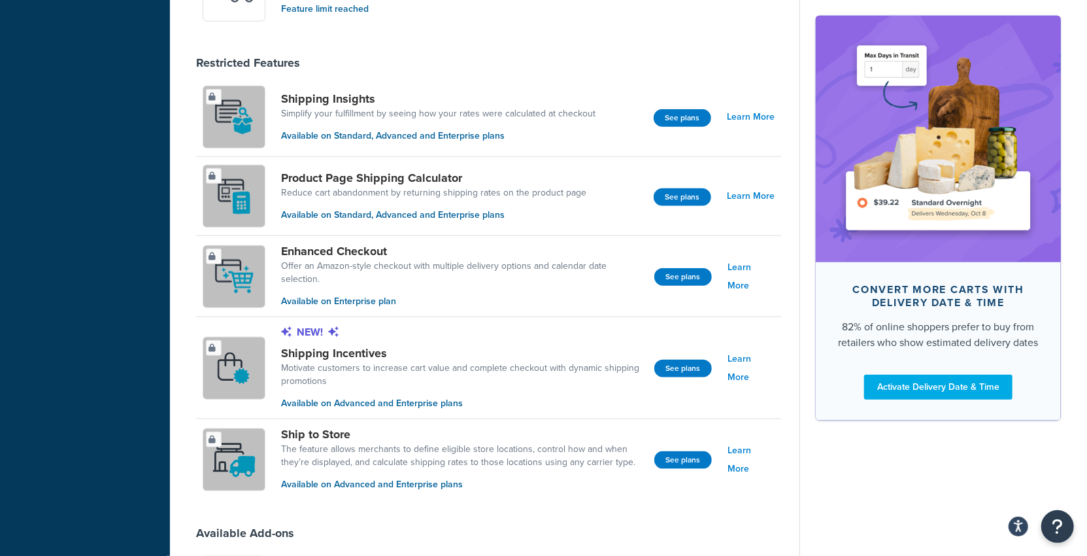
scroll to position [767, 0]
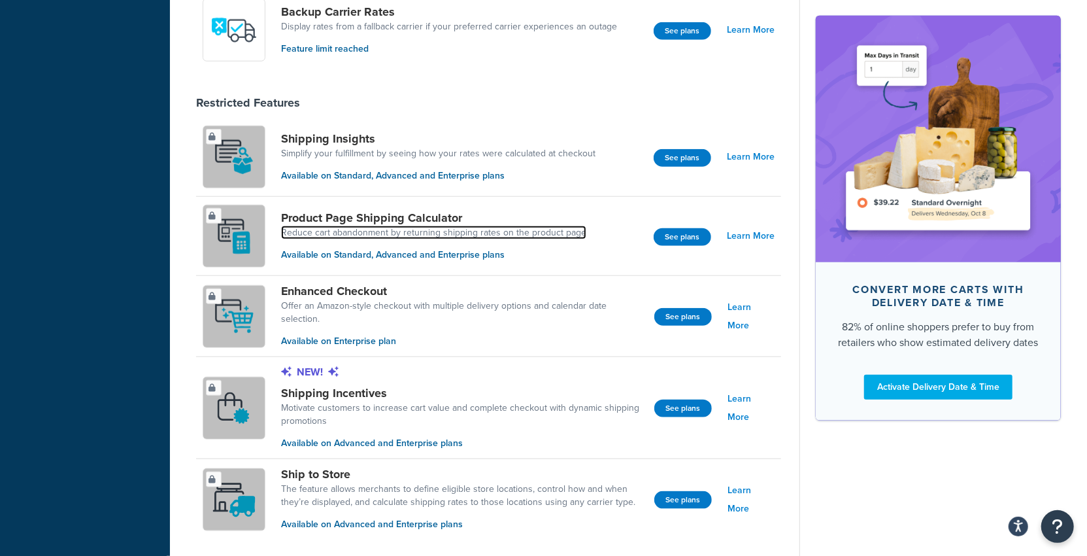
click at [556, 230] on link "Reduce cart abandonment by returning shipping rates on the product page" at bounding box center [433, 232] width 305 height 13
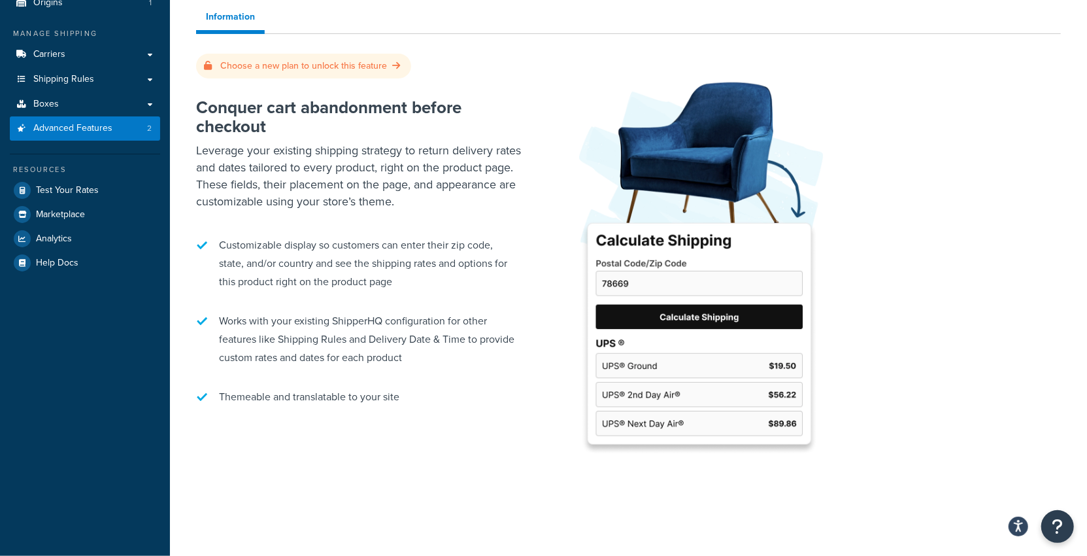
scroll to position [130, 0]
click at [87, 129] on span "Advanced Features" at bounding box center [72, 129] width 79 height 11
